Goal: Task Accomplishment & Management: Manage account settings

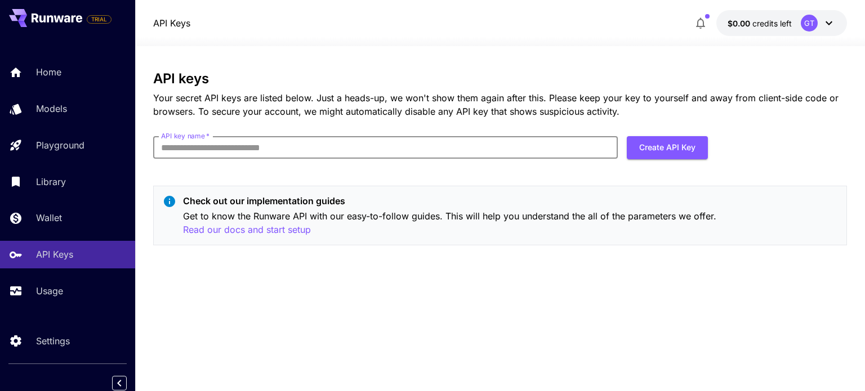
scroll to position [5, 0]
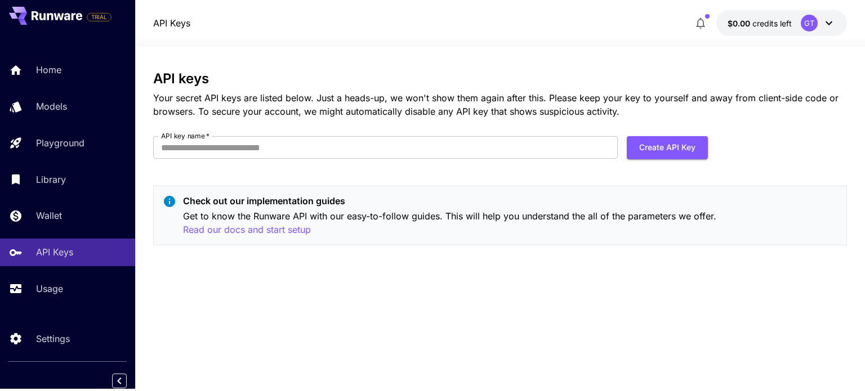
click at [805, 161] on div "API keys Your secret API keys are listed below. Just a heads-up, we won't show …" at bounding box center [499, 162] width 693 height 183
click at [508, 42] on div at bounding box center [499, 40] width 729 height 14
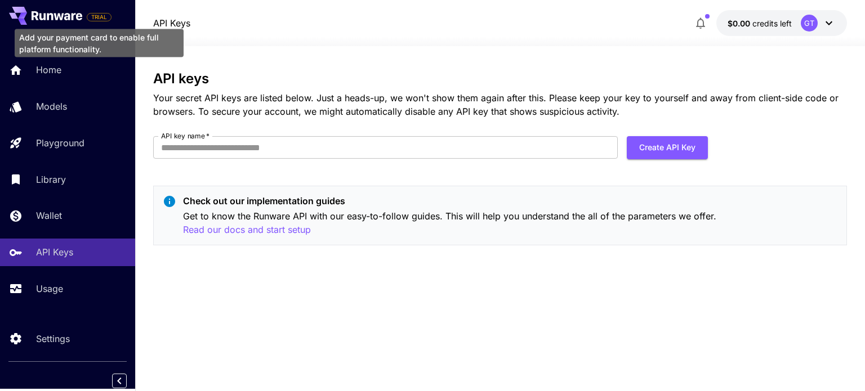
click at [100, 16] on span "TRIAL" at bounding box center [99, 17] width 24 height 8
click at [99, 16] on span "TRIAL" at bounding box center [99, 17] width 24 height 8
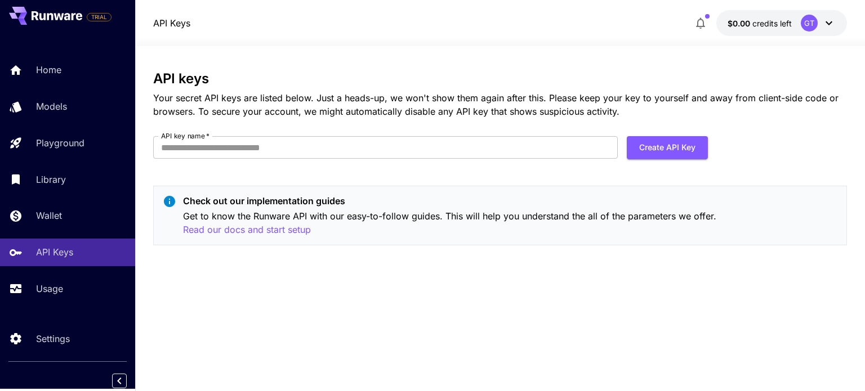
click at [331, 45] on div at bounding box center [499, 40] width 729 height 14
click at [699, 23] on icon "button" at bounding box center [700, 23] width 14 height 14
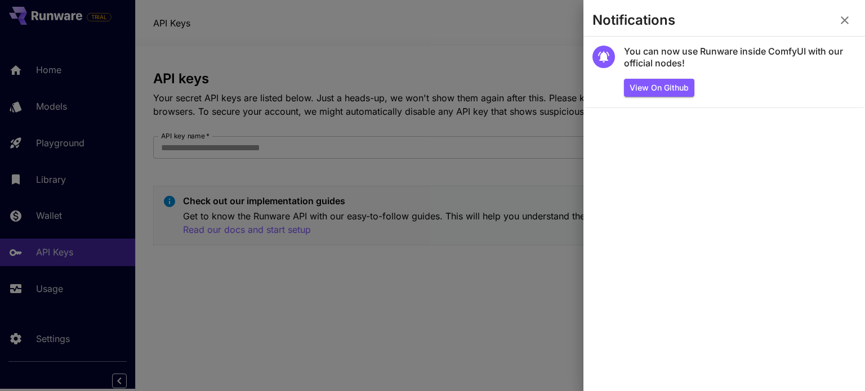
click at [844, 17] on icon "button" at bounding box center [845, 21] width 14 height 14
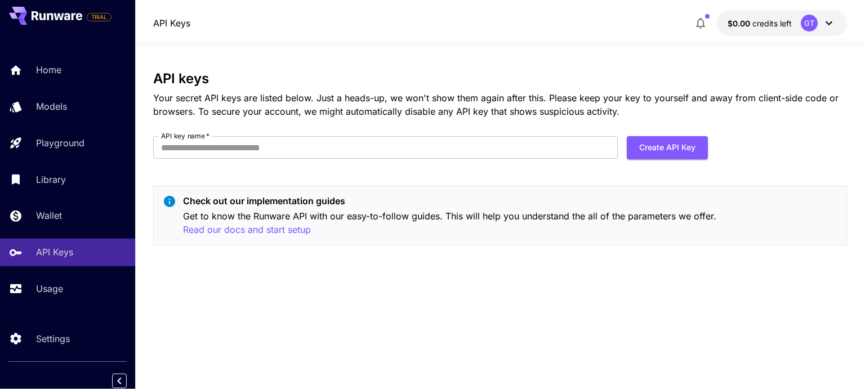
click at [809, 24] on div "GT" at bounding box center [808, 23] width 17 height 17
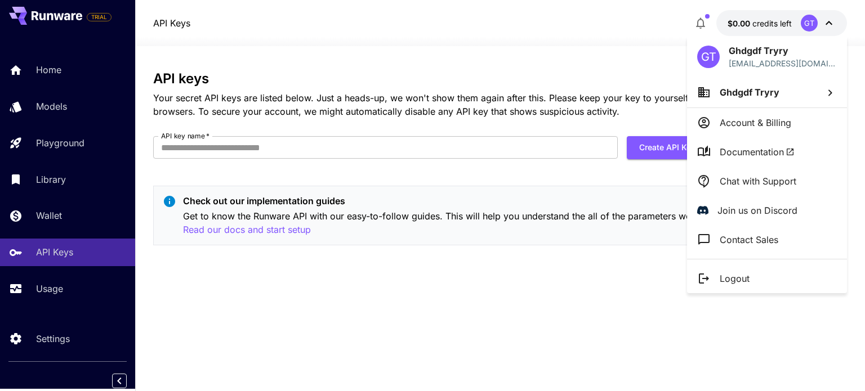
click at [640, 28] on div at bounding box center [432, 195] width 865 height 391
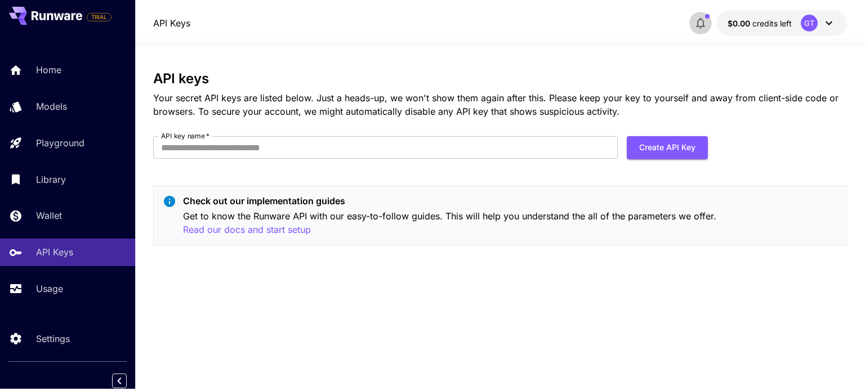
click at [695, 19] on icon "button" at bounding box center [700, 23] width 14 height 14
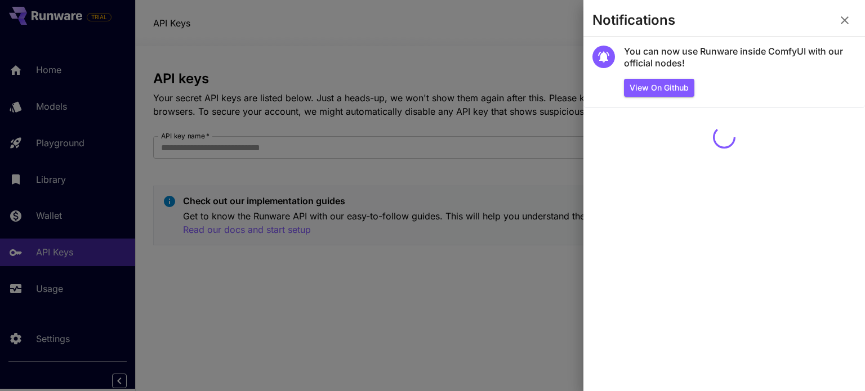
click at [522, 26] on div at bounding box center [432, 195] width 865 height 391
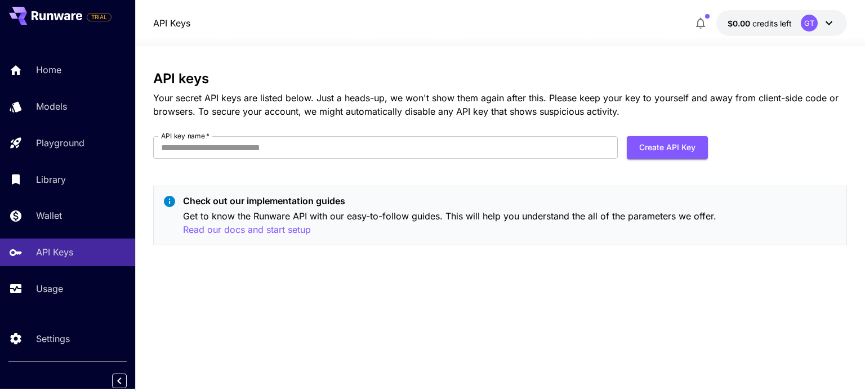
click at [815, 22] on div "GT" at bounding box center [808, 23] width 17 height 17
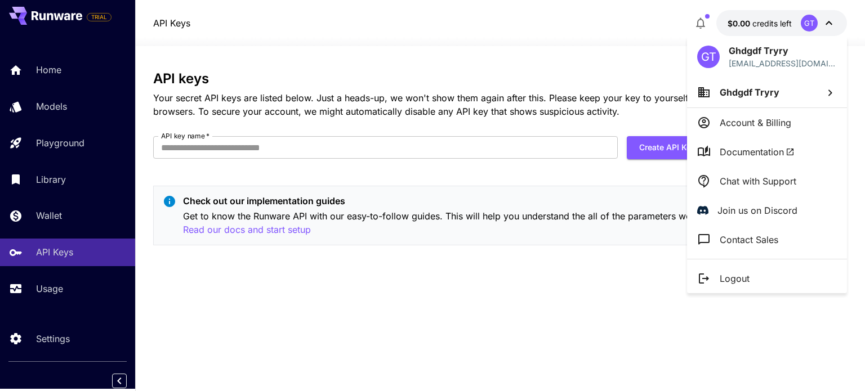
click at [612, 32] on div at bounding box center [432, 195] width 865 height 391
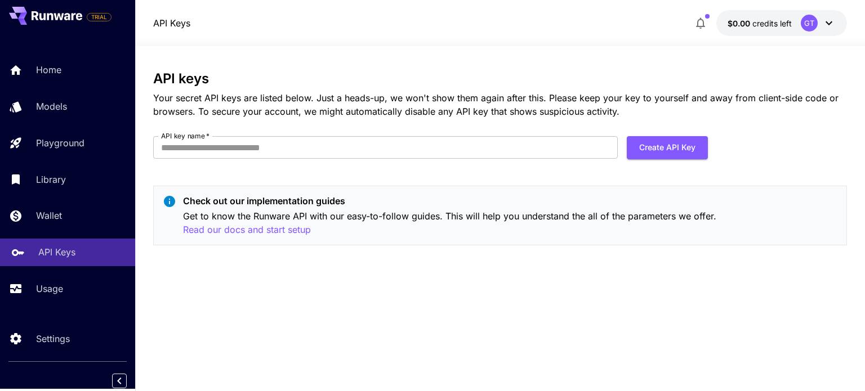
click at [62, 251] on p "API Keys" at bounding box center [56, 252] width 37 height 14
click at [83, 256] on div "API Keys" at bounding box center [82, 252] width 88 height 14
